Goal: Book appointment/travel/reservation

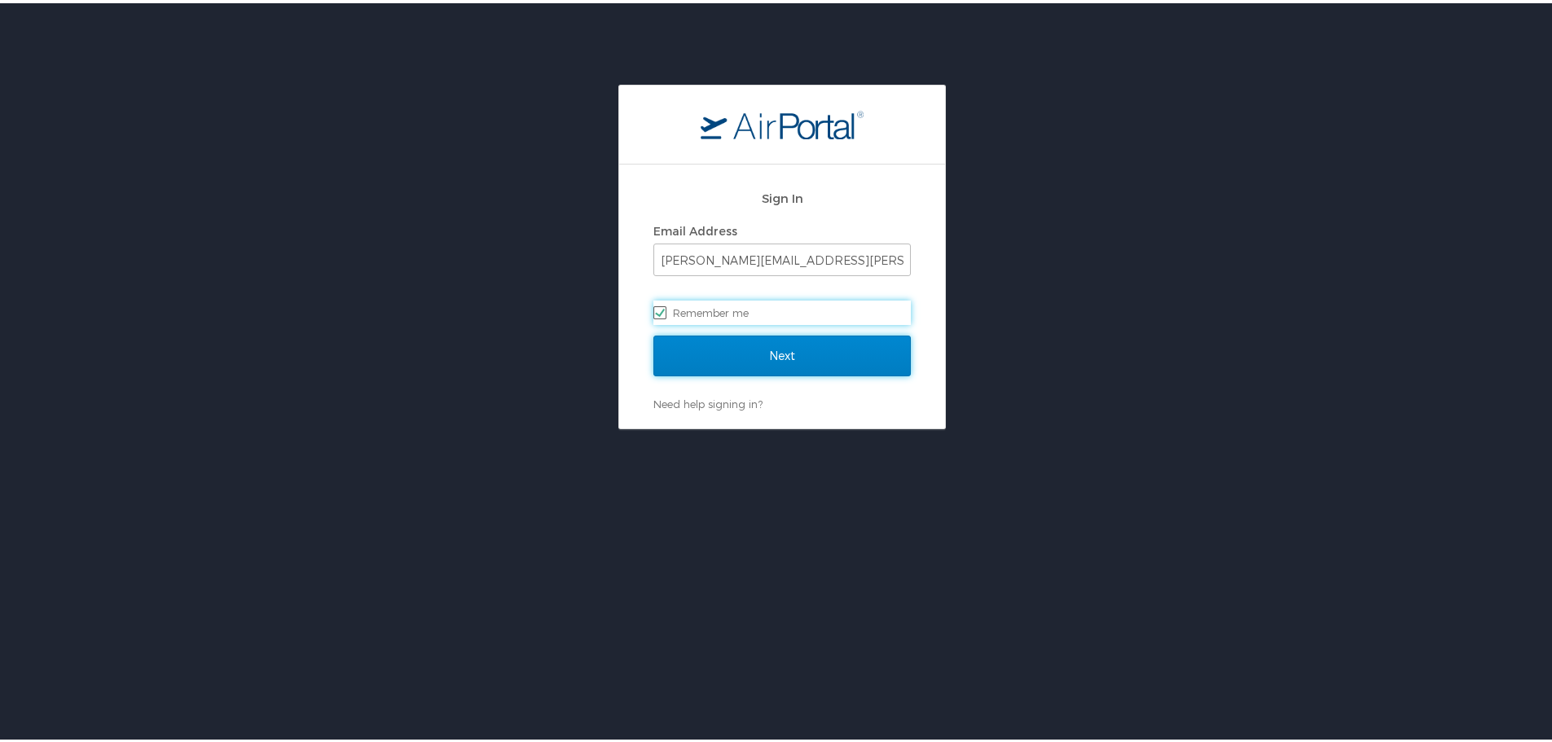
click at [797, 354] on input "Next" at bounding box center [781, 352] width 257 height 41
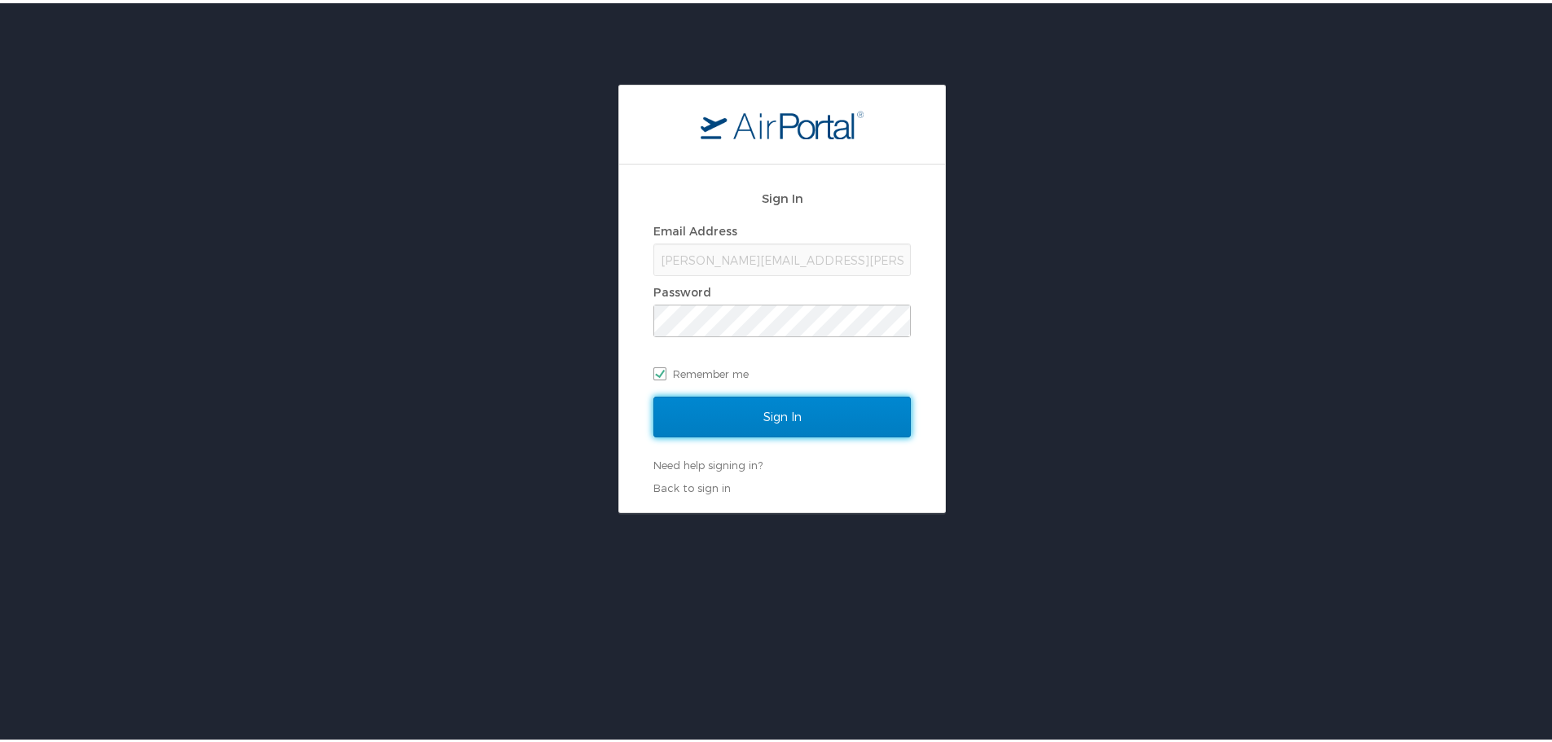
click at [773, 407] on input "Sign In" at bounding box center [781, 413] width 257 height 41
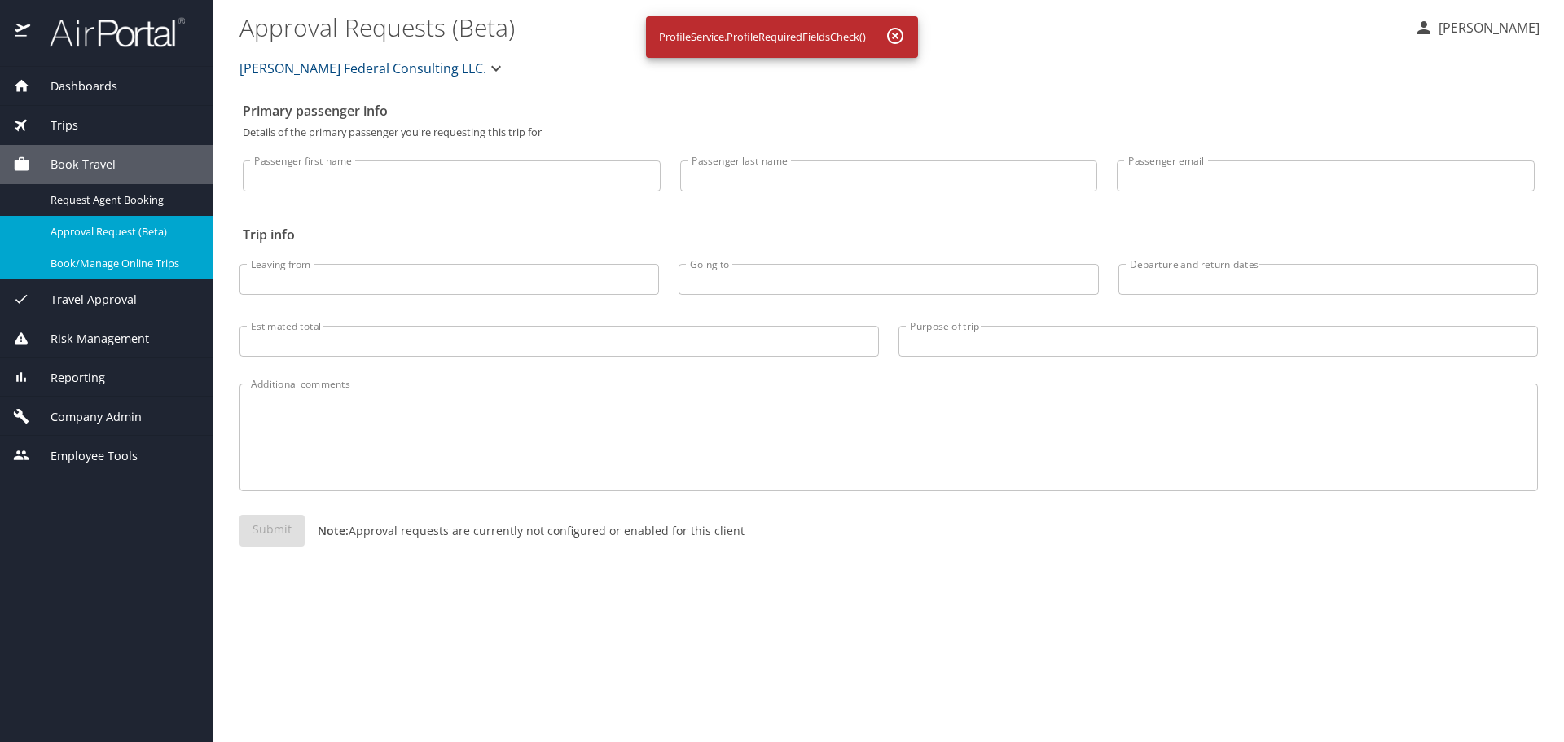
click at [154, 265] on span "Book/Manage Online Trips" at bounding box center [122, 263] width 143 height 15
